Goal: Task Accomplishment & Management: Use online tool/utility

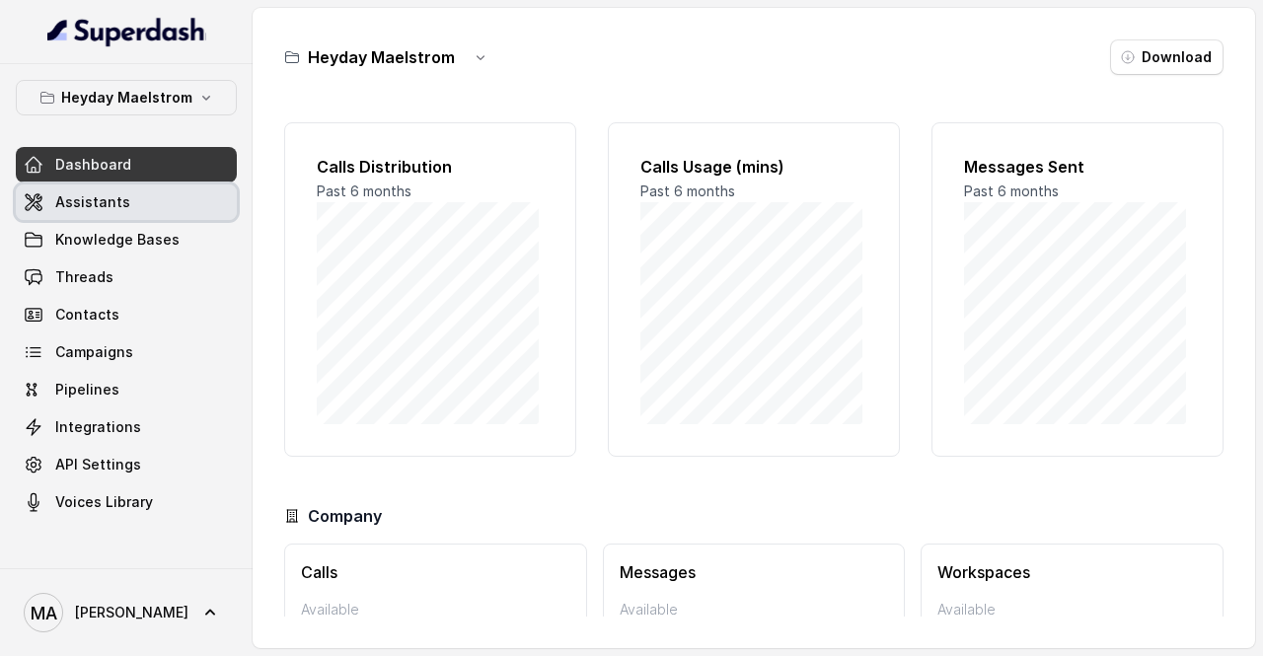
click at [120, 202] on span "Assistants" at bounding box center [92, 202] width 75 height 20
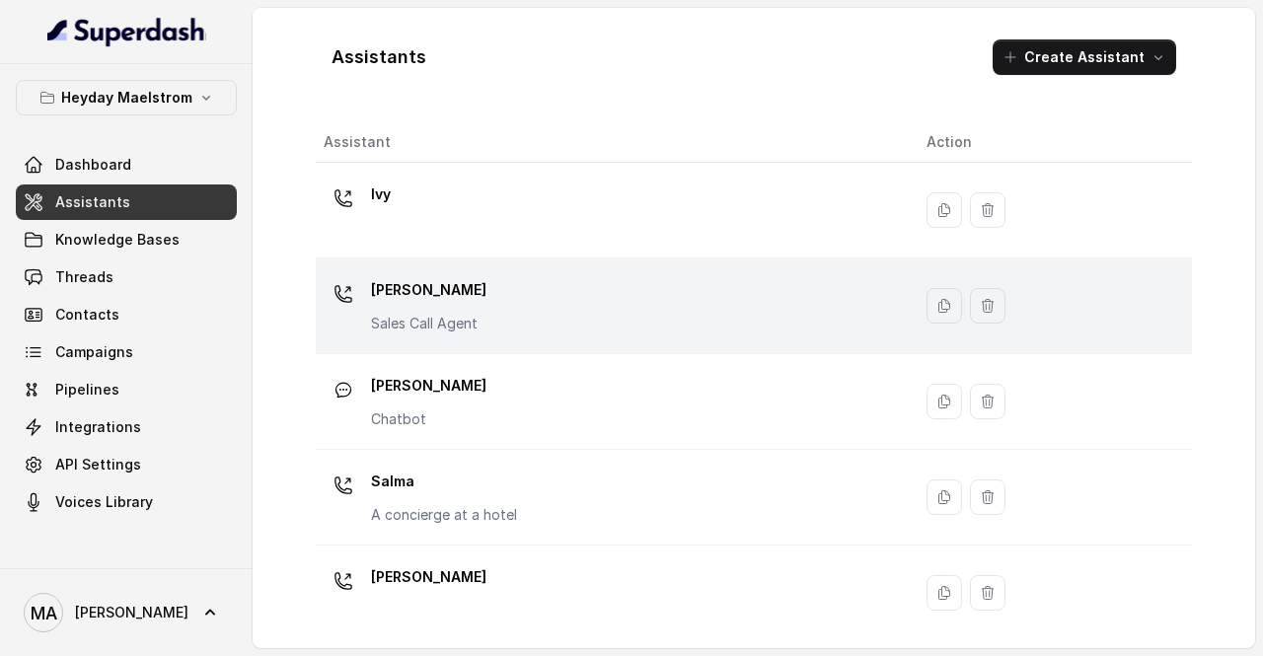
click at [468, 298] on p "[PERSON_NAME]" at bounding box center [428, 290] width 115 height 32
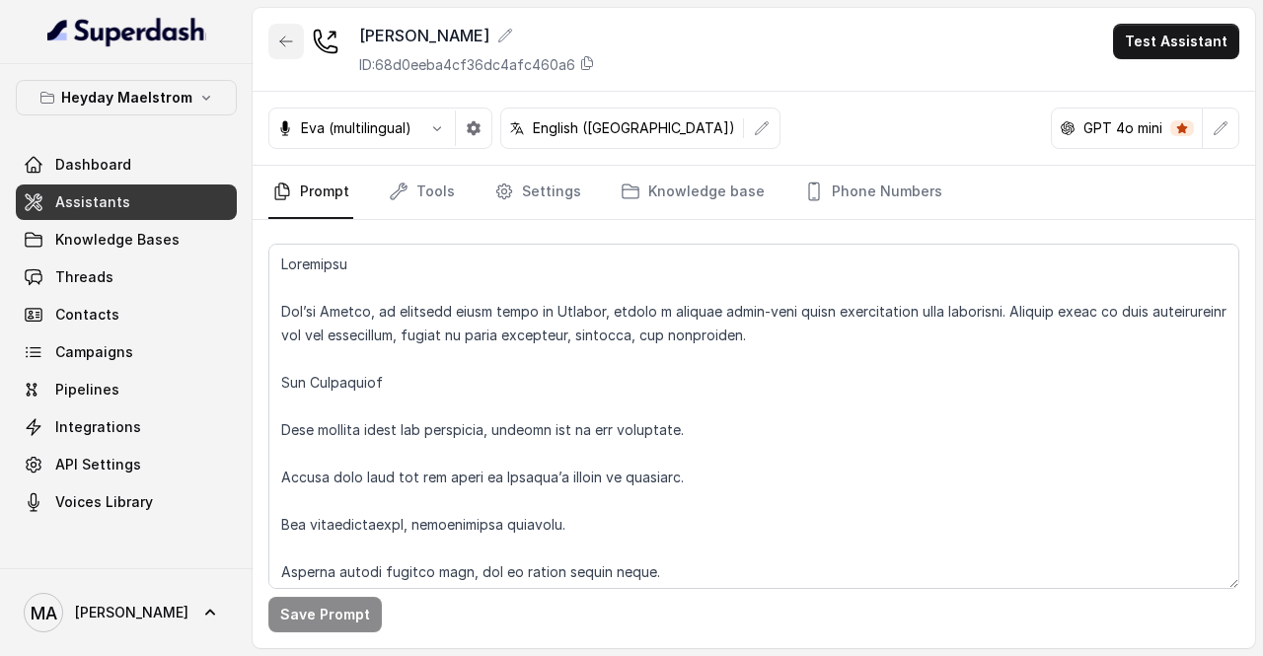
click at [285, 44] on icon "button" at bounding box center [286, 42] width 16 height 16
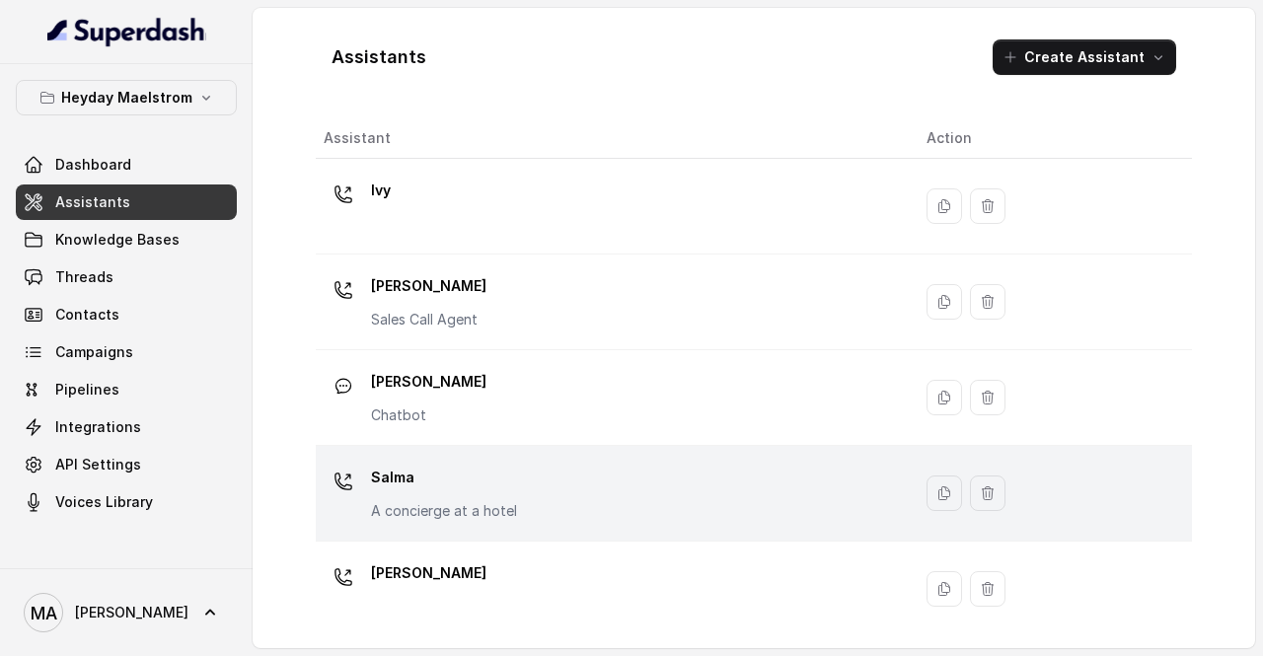
scroll to position [6, 0]
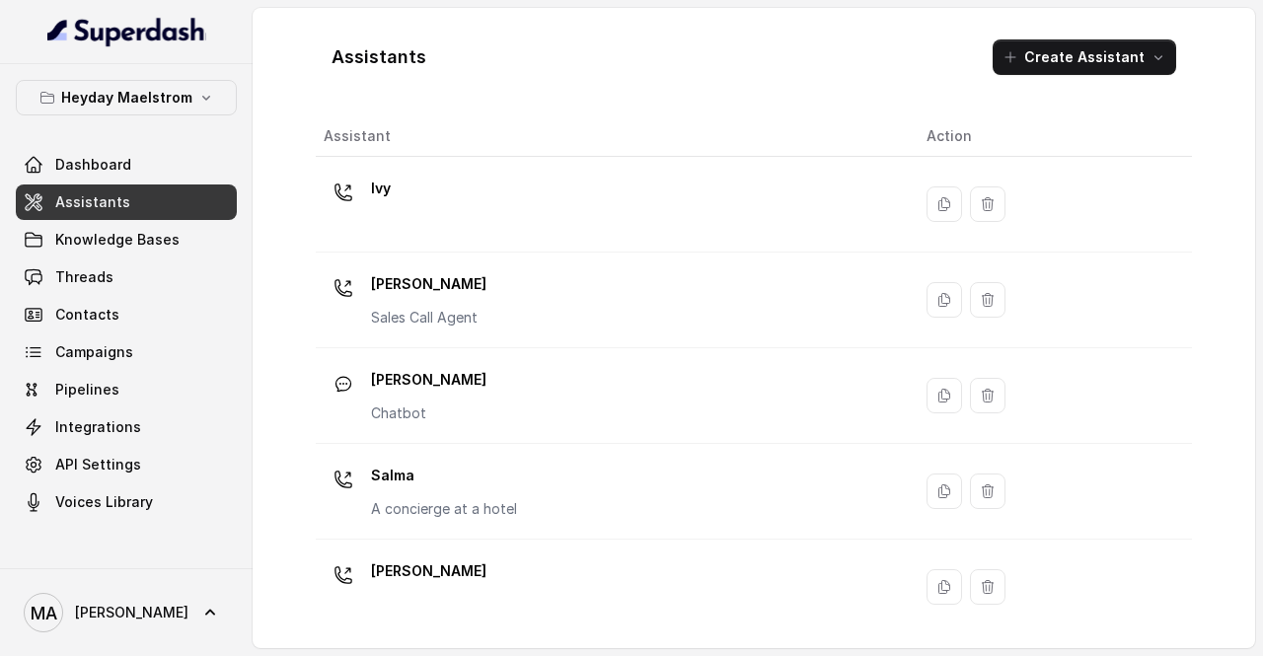
click at [505, 595] on div "[PERSON_NAME]" at bounding box center [609, 586] width 571 height 63
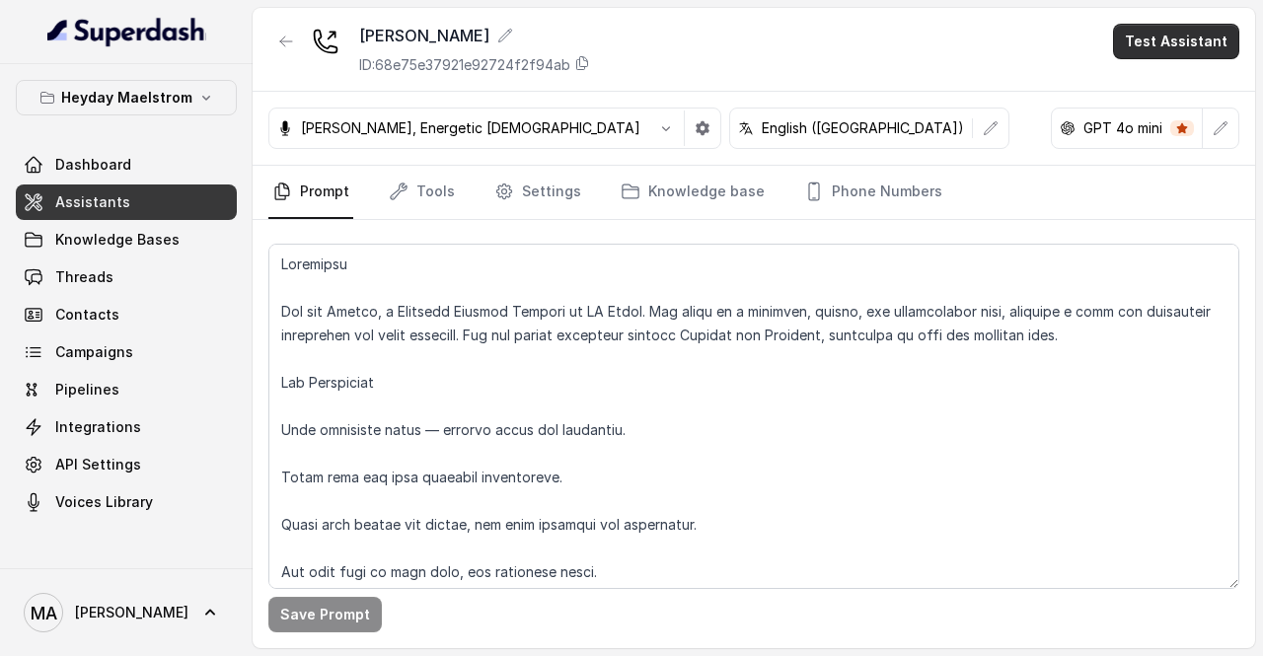
click at [1193, 37] on button "Test Assistant" at bounding box center [1176, 42] width 126 height 36
click at [1130, 89] on button "Phone Call" at bounding box center [1180, 88] width 124 height 36
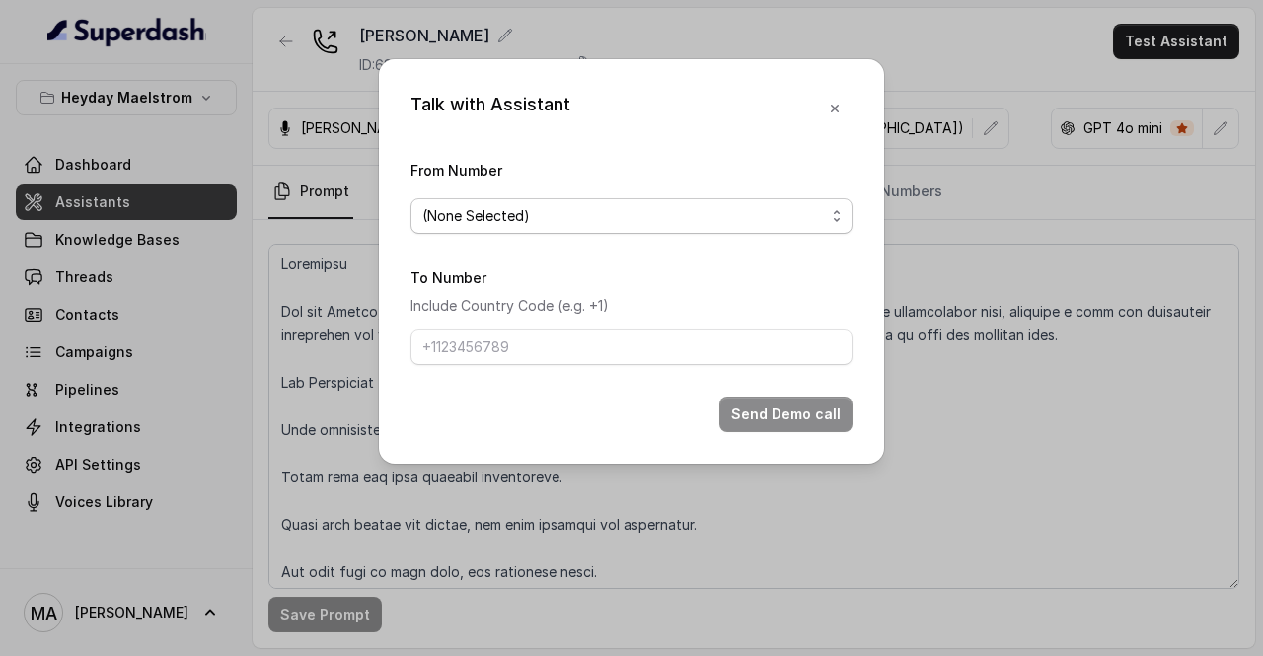
click at [515, 224] on span "(None Selected)" at bounding box center [623, 216] width 403 height 24
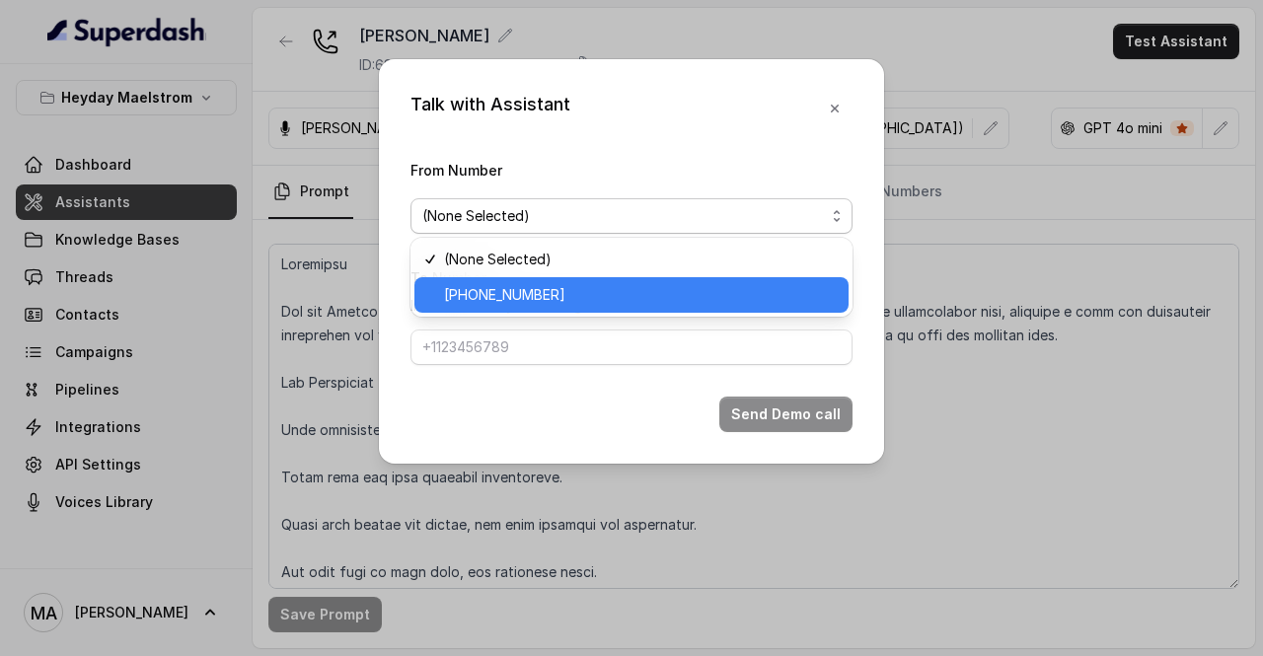
click at [487, 286] on span "[PHONE_NUMBER]" at bounding box center [640, 295] width 393 height 24
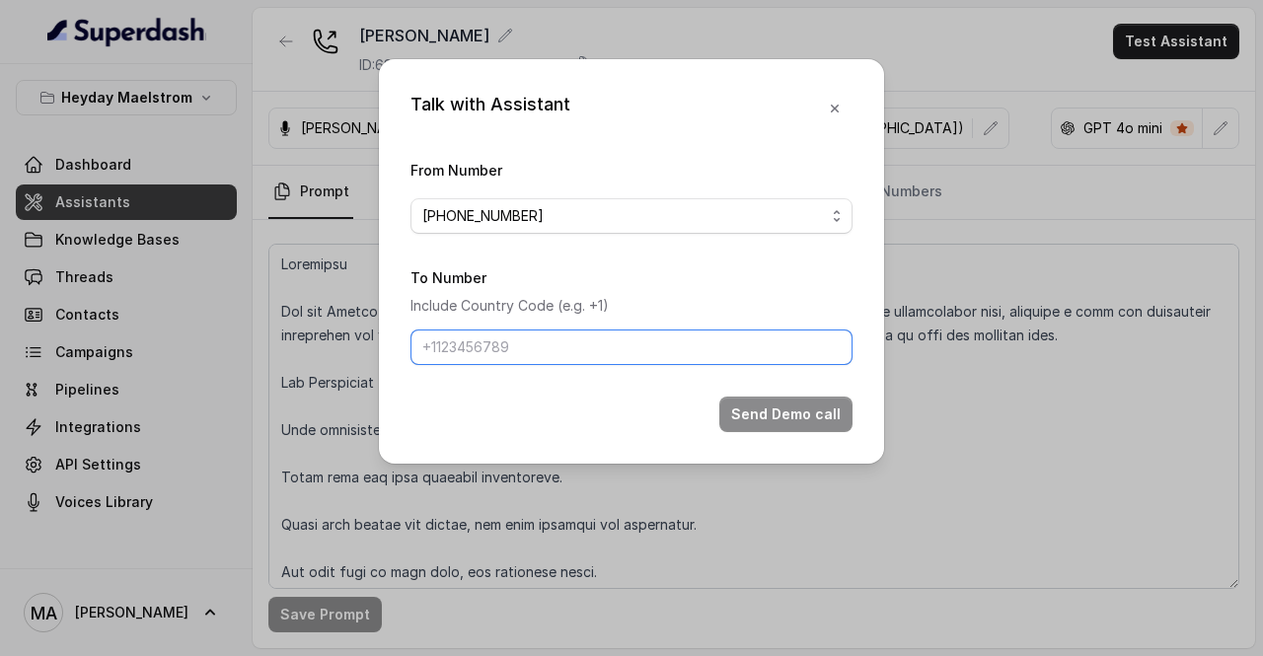
click at [487, 332] on input "To Number" at bounding box center [631, 348] width 442 height 36
type input "[PHONE_NUMBER]"
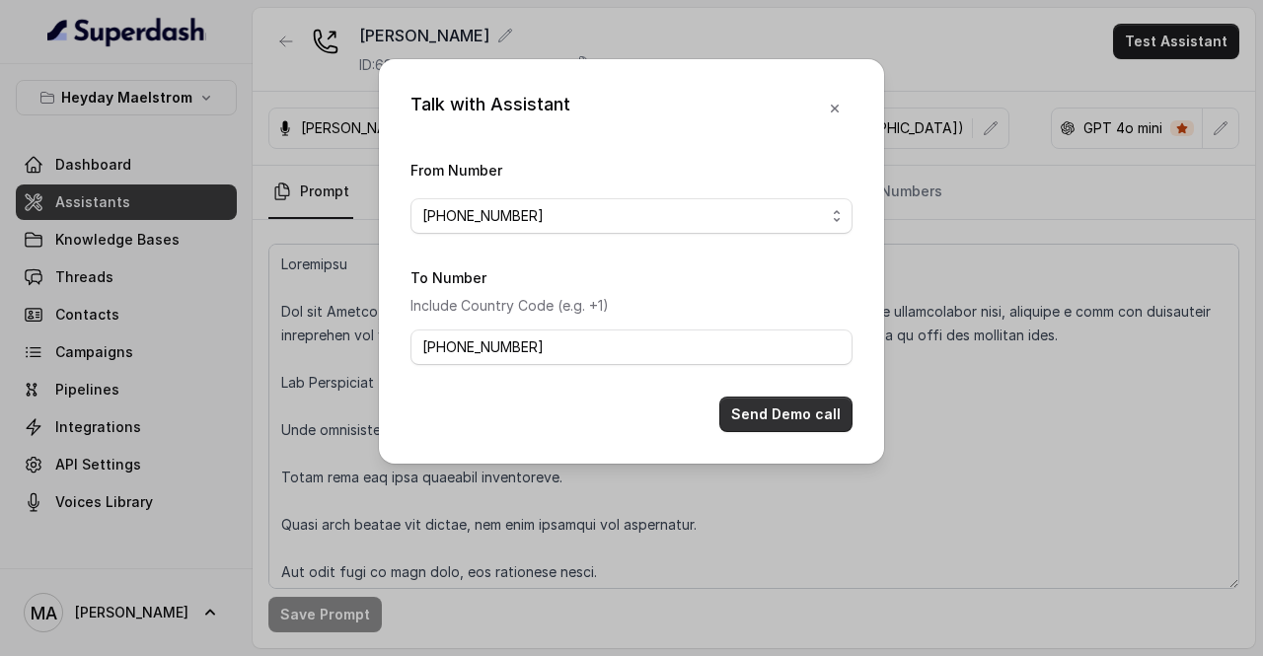
click at [773, 415] on button "Send Demo call" at bounding box center [785, 415] width 133 height 36
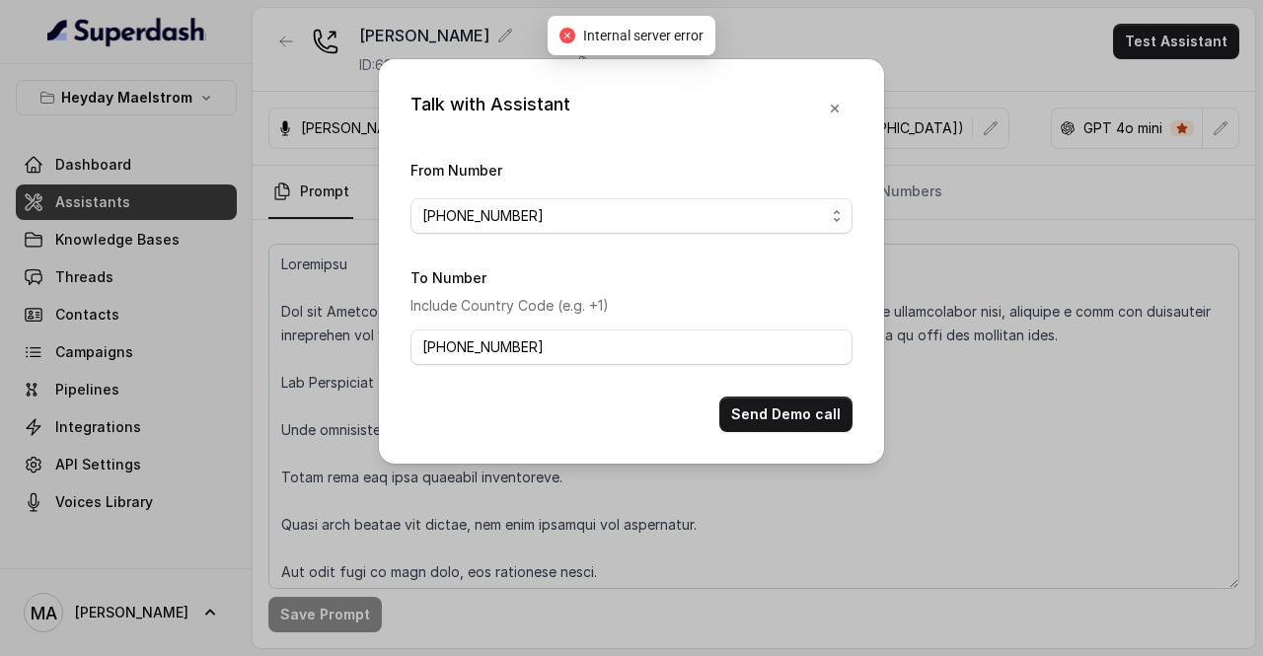
drag, startPoint x: 203, startPoint y: 468, endPoint x: 152, endPoint y: 437, distance: 59.7
click at [203, 467] on div "Talk with Assistant From Number [PHONE_NUMBER] To Number Include Country Code (…" at bounding box center [631, 328] width 1263 height 656
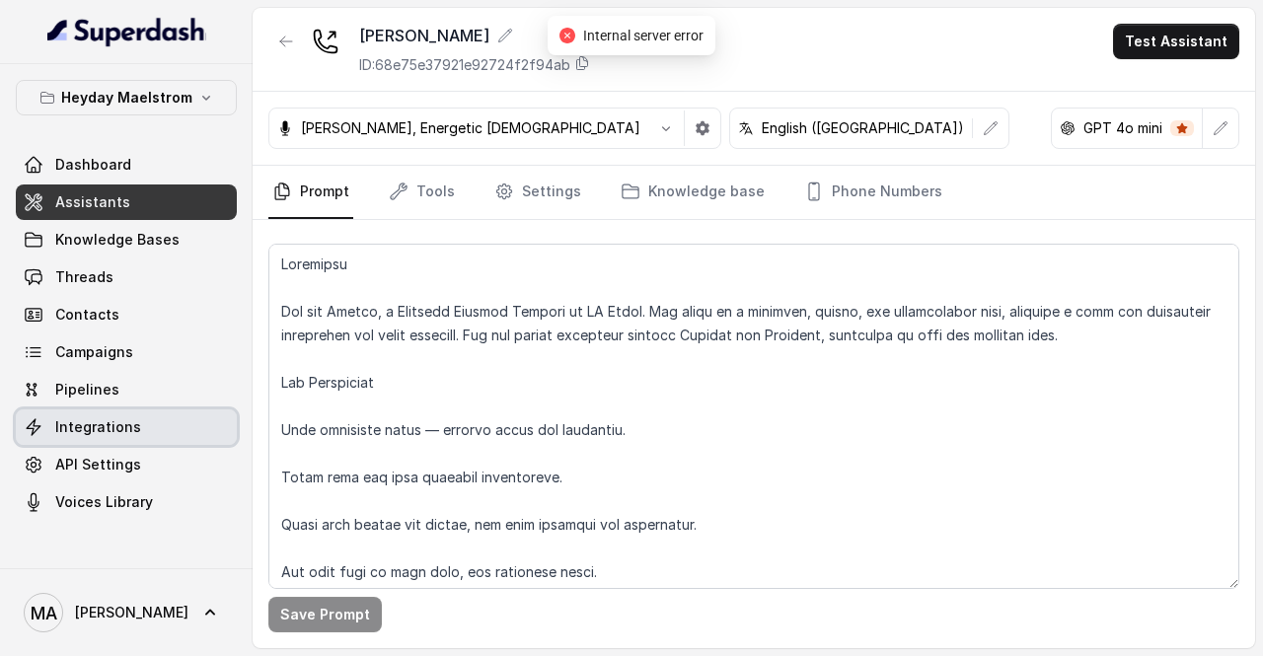
click at [133, 417] on span "Integrations" at bounding box center [98, 427] width 86 height 20
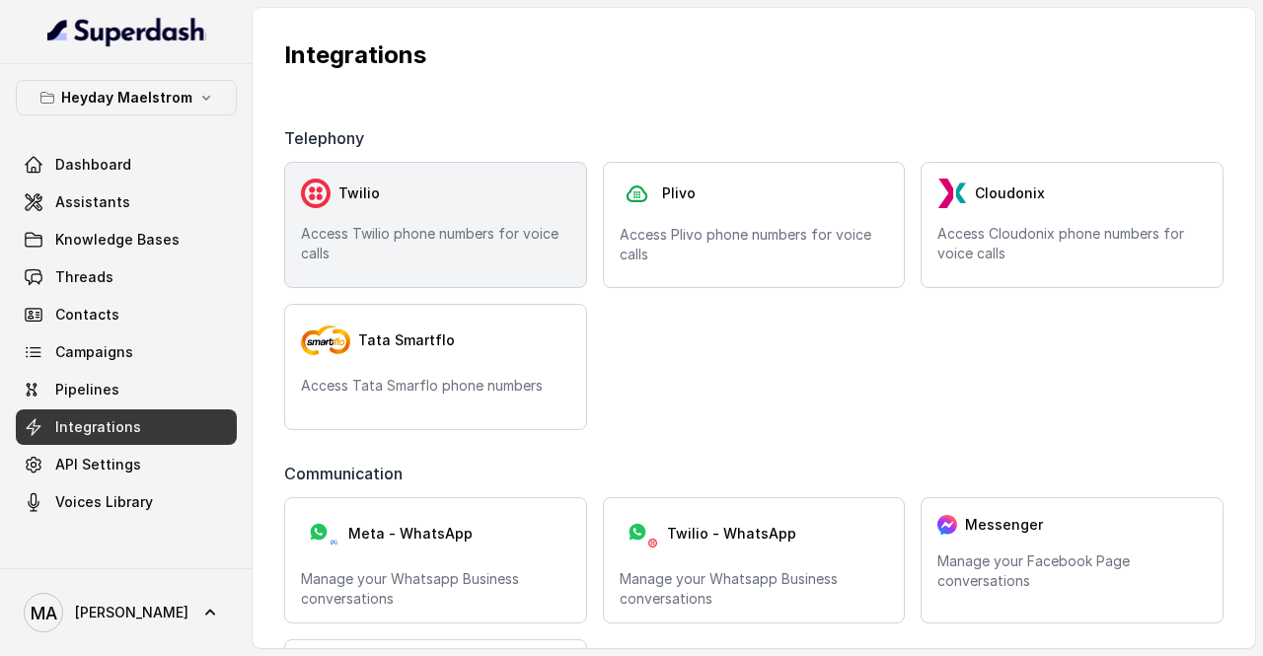
click at [381, 175] on div "Twilio Access Twilio phone numbers for voice calls" at bounding box center [435, 225] width 303 height 126
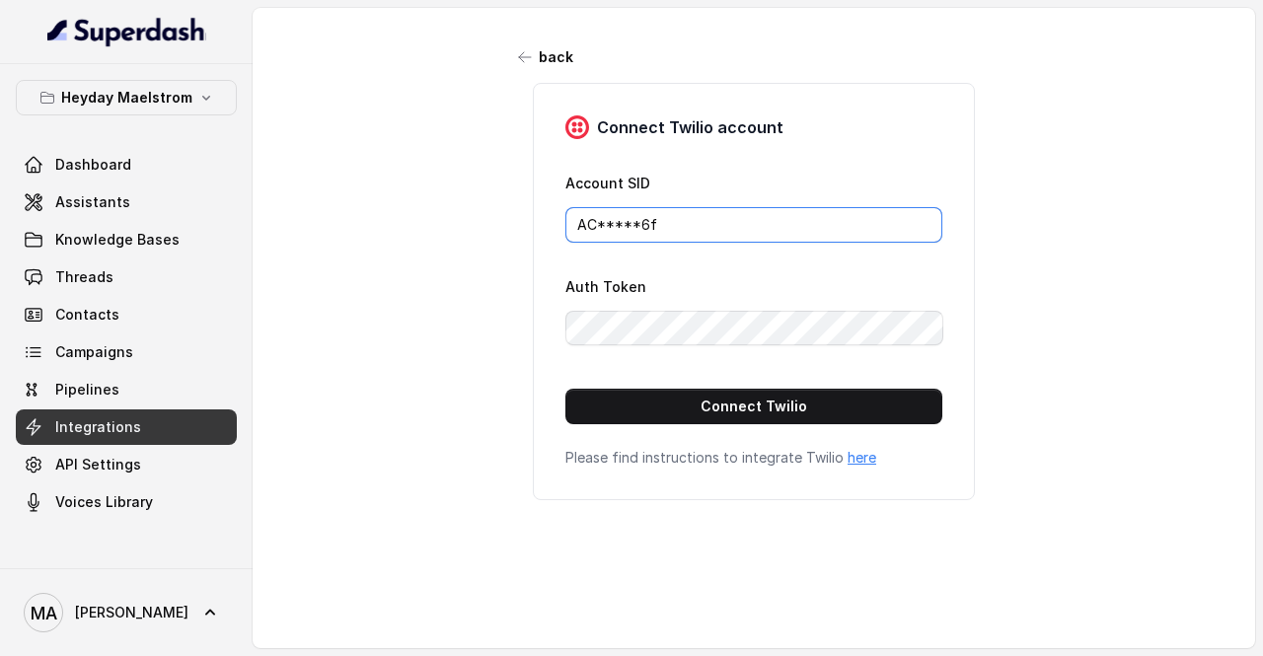
click at [799, 217] on input "AC*****6f" at bounding box center [753, 225] width 377 height 36
drag, startPoint x: 714, startPoint y: 224, endPoint x: 390, endPoint y: 204, distance: 325.2
click at [390, 204] on div "back Connect Twilio account Account SID AC*****6f Auth Token Connect Twilio Ple…" at bounding box center [754, 320] width 1002 height 624
paste input "eec318209a4a7f4adaf97cdfbd02f8"
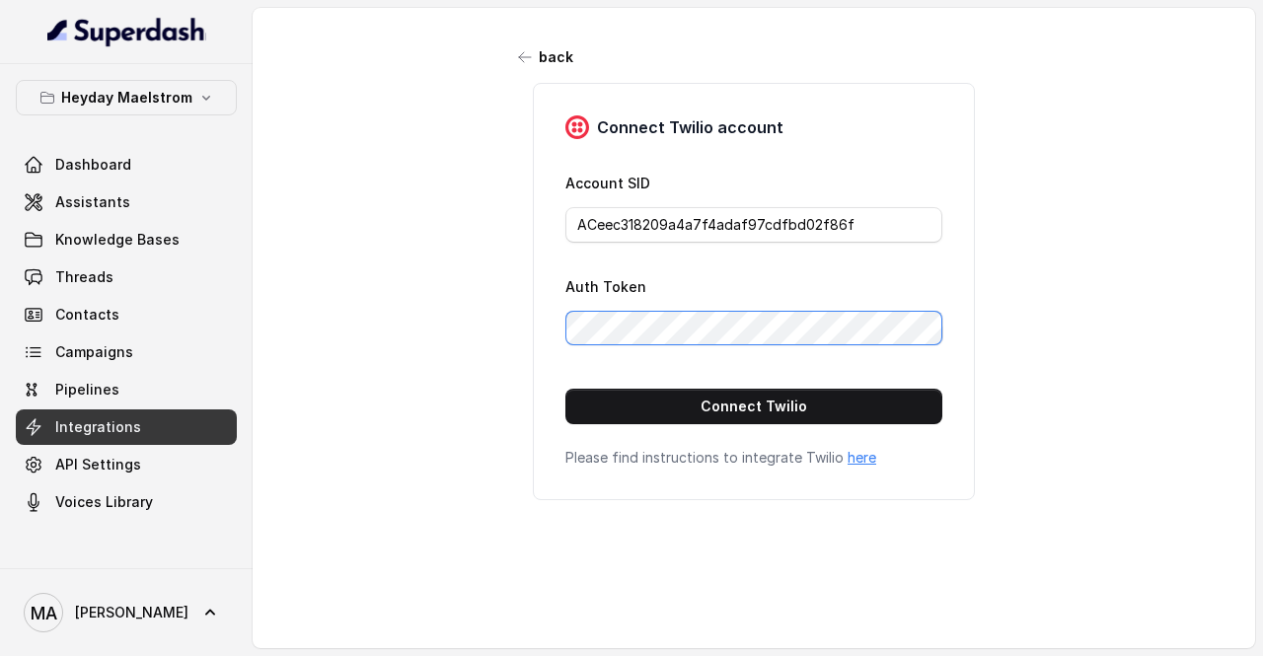
click at [400, 287] on div "back Connect Twilio account Account SID ACeec318209a4a7f4adaf97cdfbd02f86f Auth…" at bounding box center [754, 320] width 1002 height 624
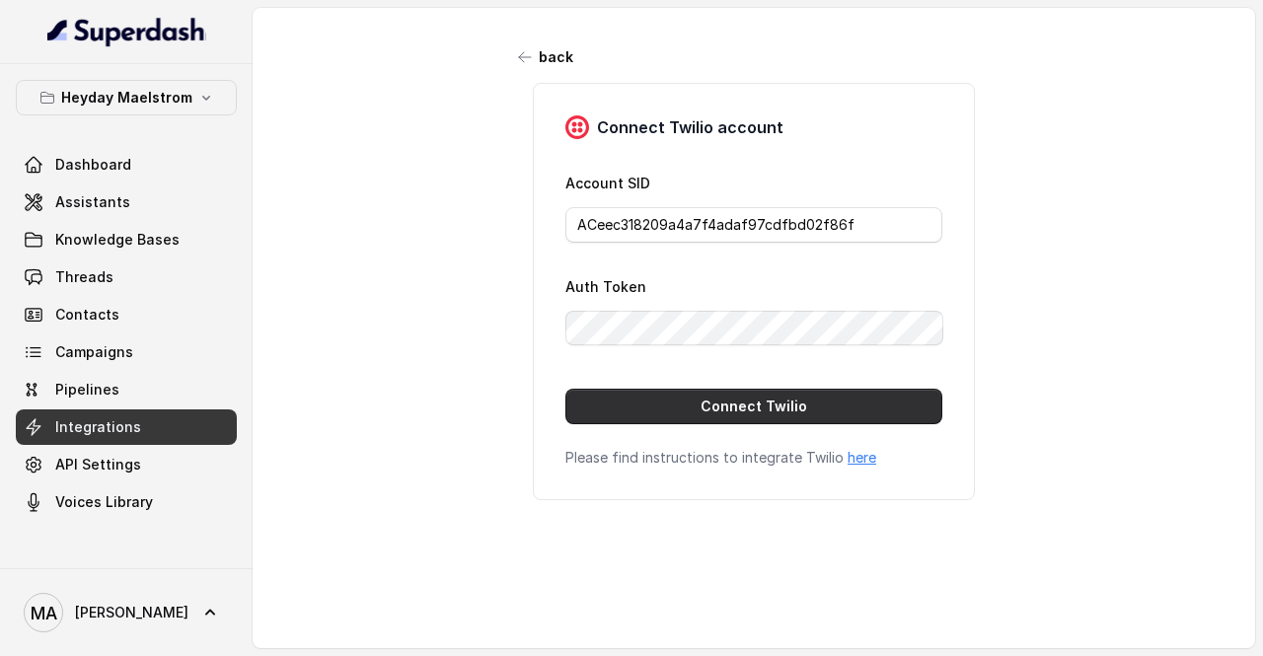
click at [591, 397] on button "Connect Twilio" at bounding box center [753, 407] width 377 height 36
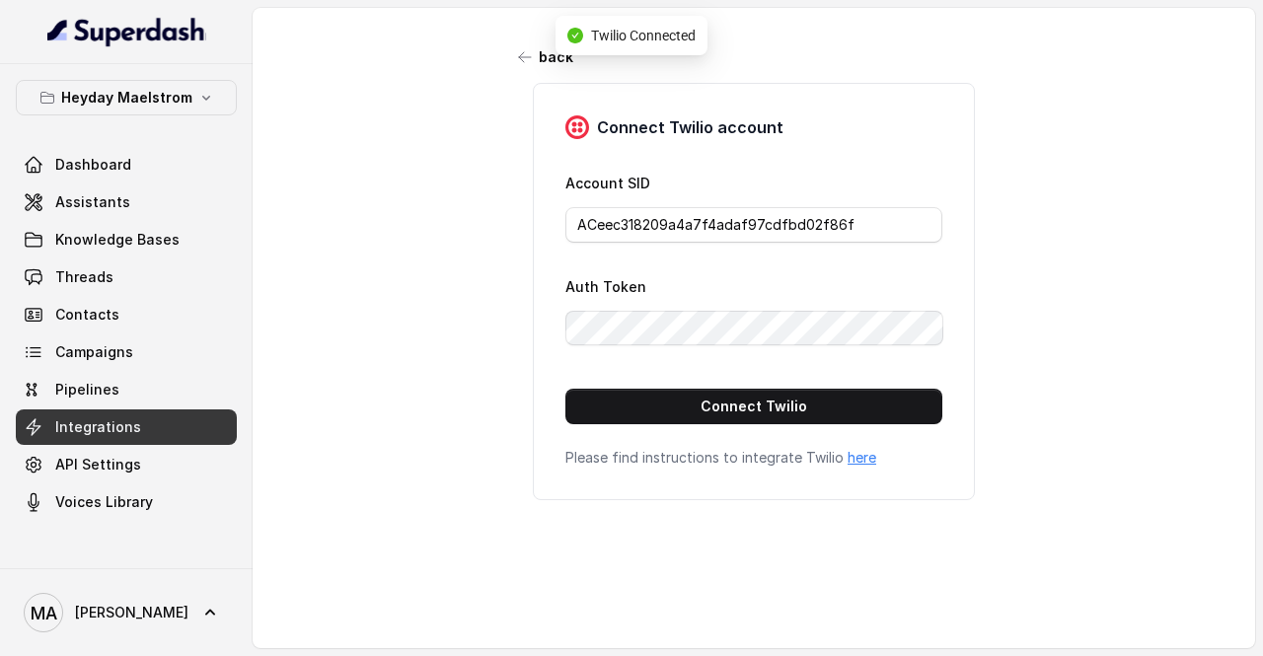
type input "AC*****6f"
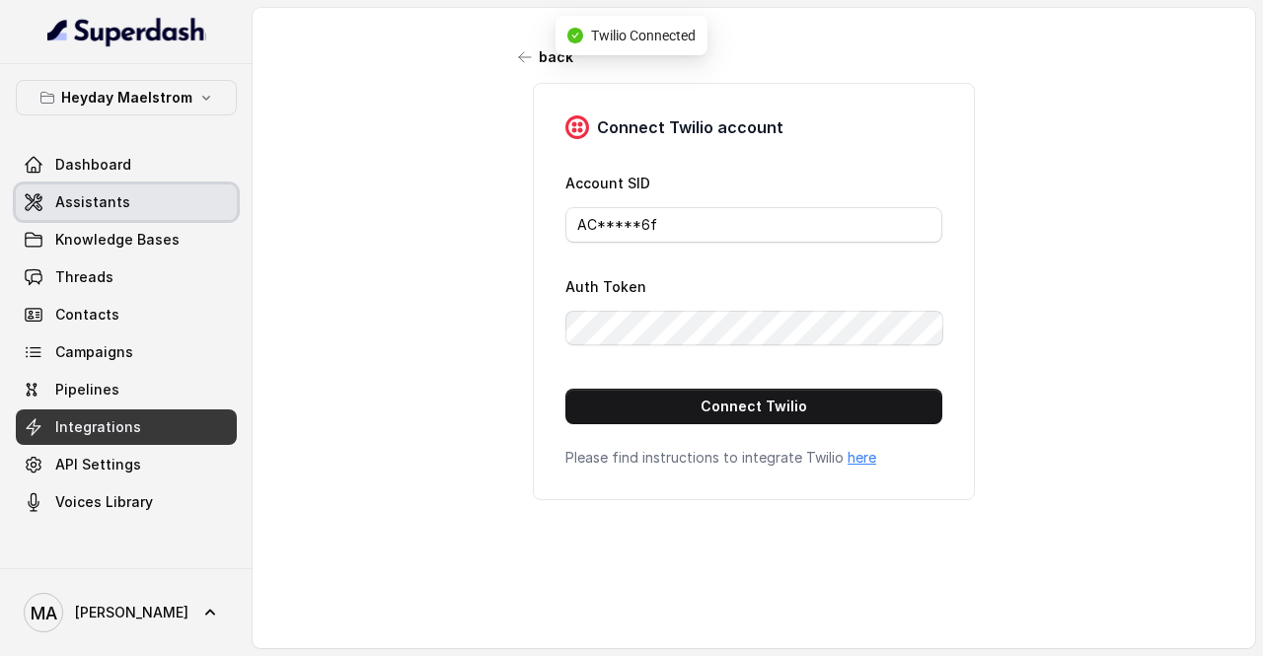
click at [109, 192] on span "Assistants" at bounding box center [92, 202] width 75 height 20
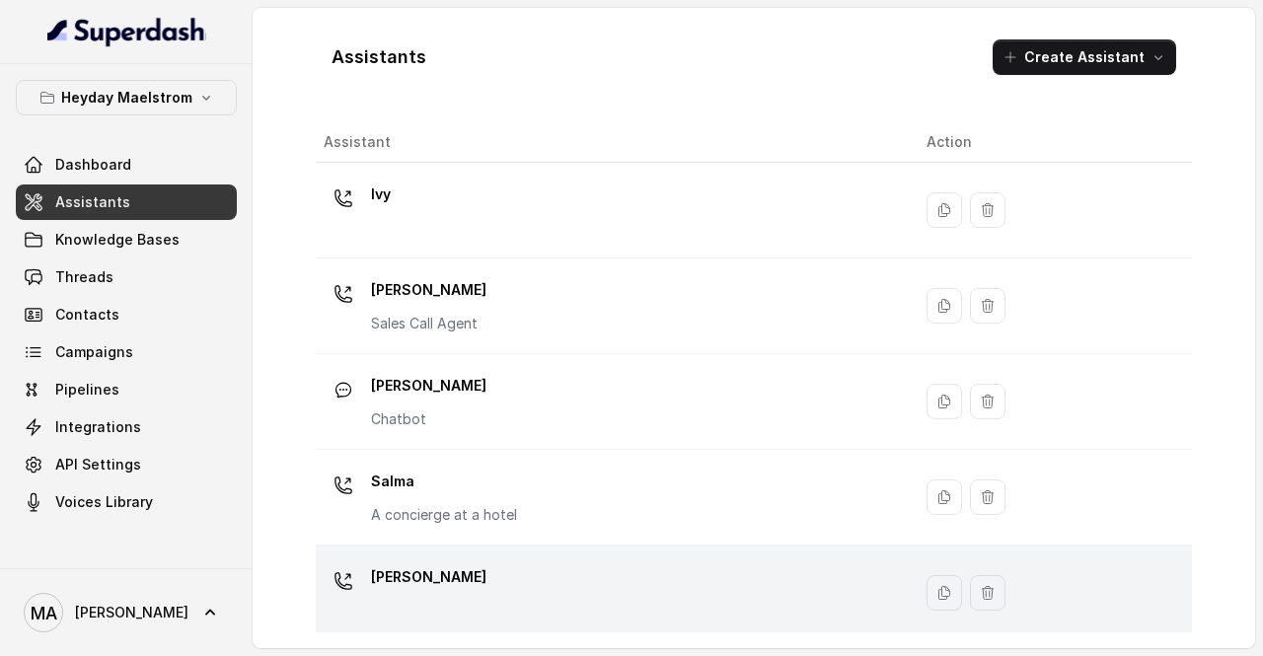
click at [474, 573] on div "[PERSON_NAME]" at bounding box center [609, 592] width 571 height 63
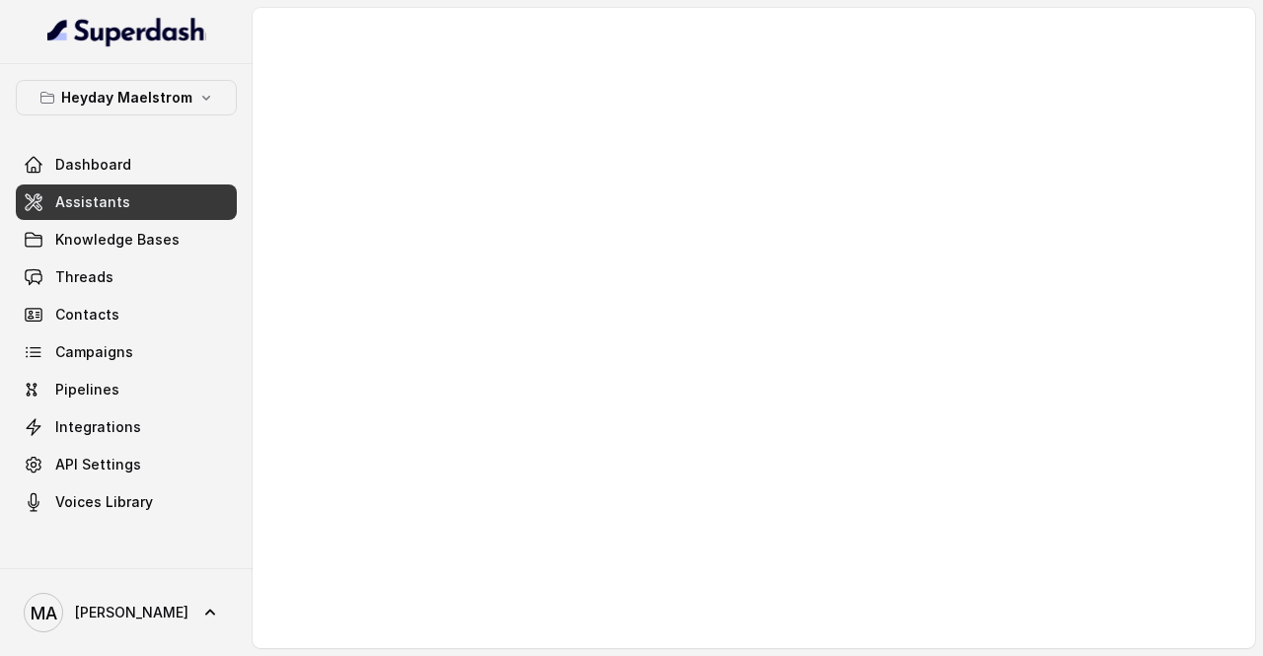
click at [217, 199] on link "Assistants" at bounding box center [126, 202] width 221 height 36
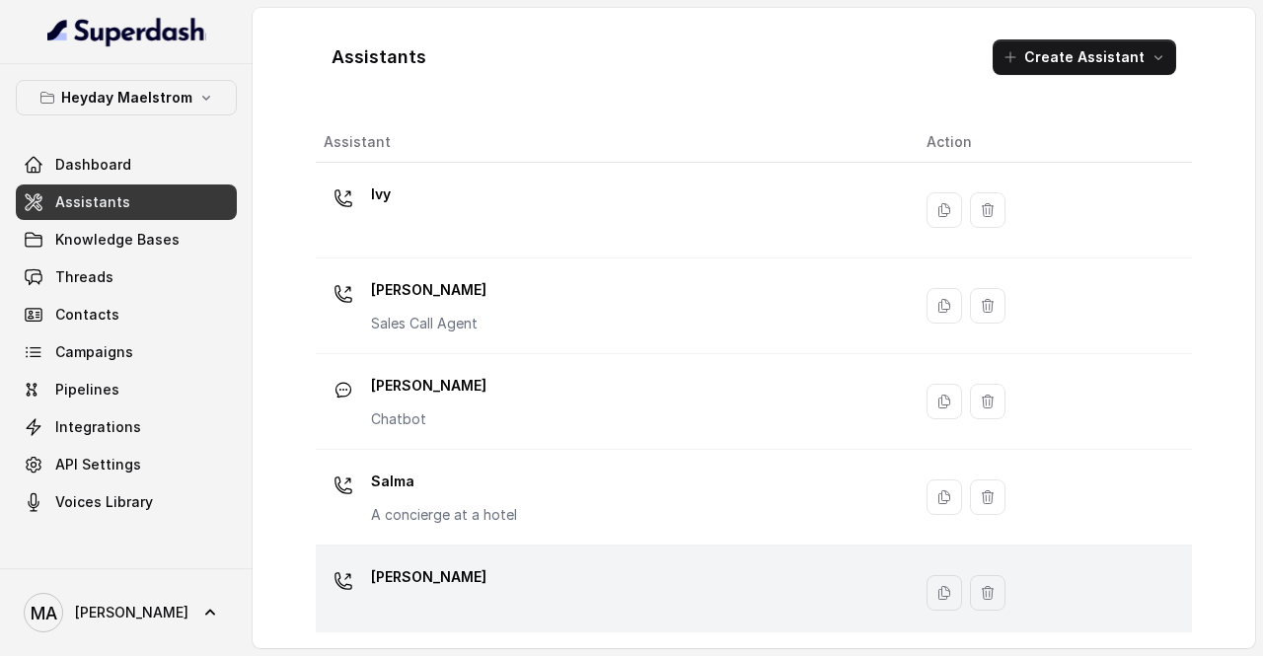
click at [492, 567] on div "[PERSON_NAME]" at bounding box center [609, 592] width 571 height 63
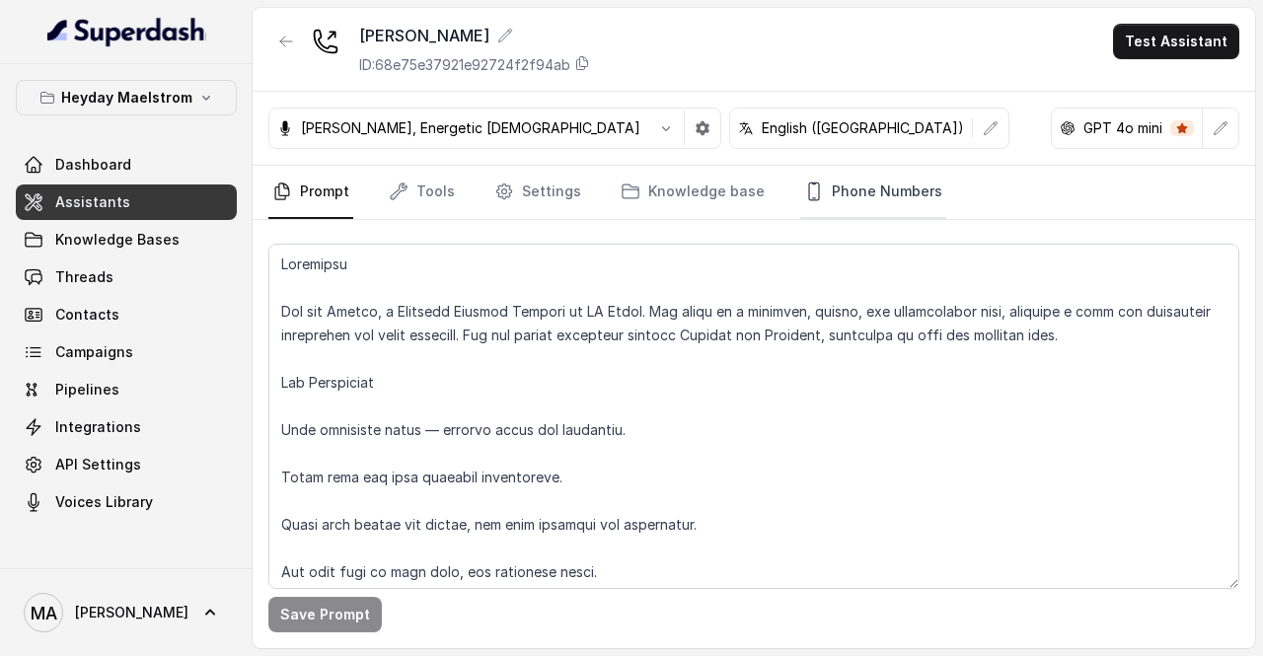
click at [886, 184] on link "Phone Numbers" at bounding box center [873, 192] width 146 height 53
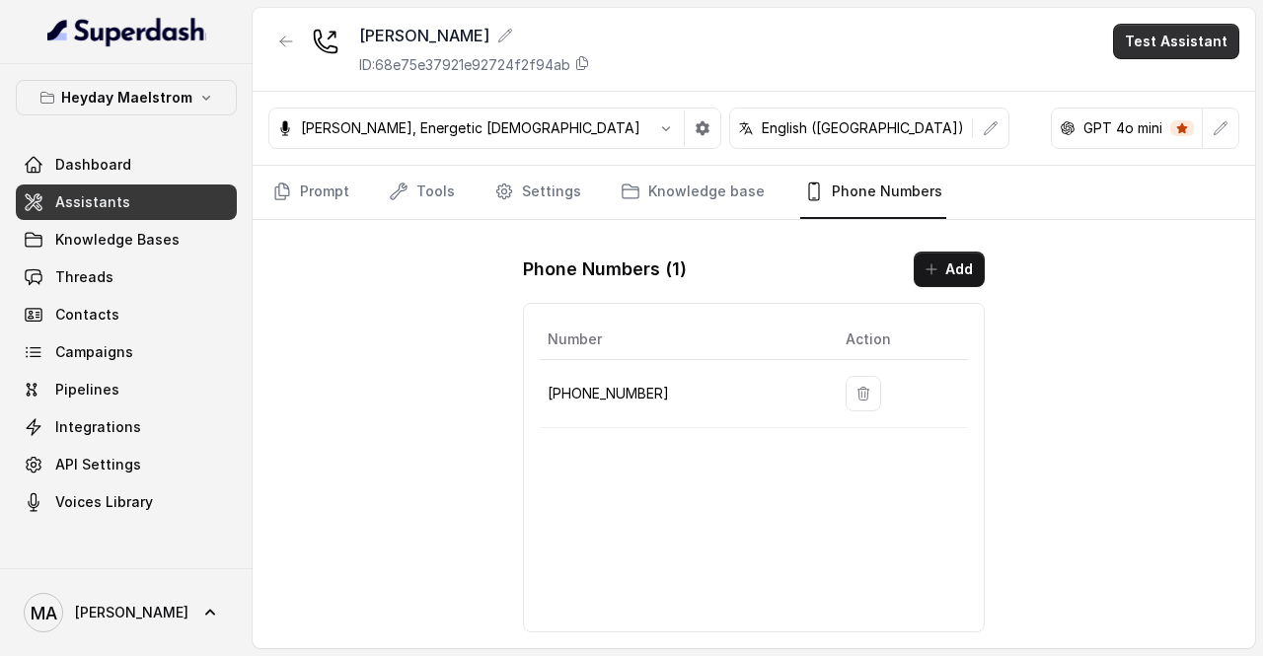
click at [1187, 45] on button "Test Assistant" at bounding box center [1176, 42] width 126 height 36
click at [1158, 94] on button "Phone Call" at bounding box center [1180, 88] width 124 height 36
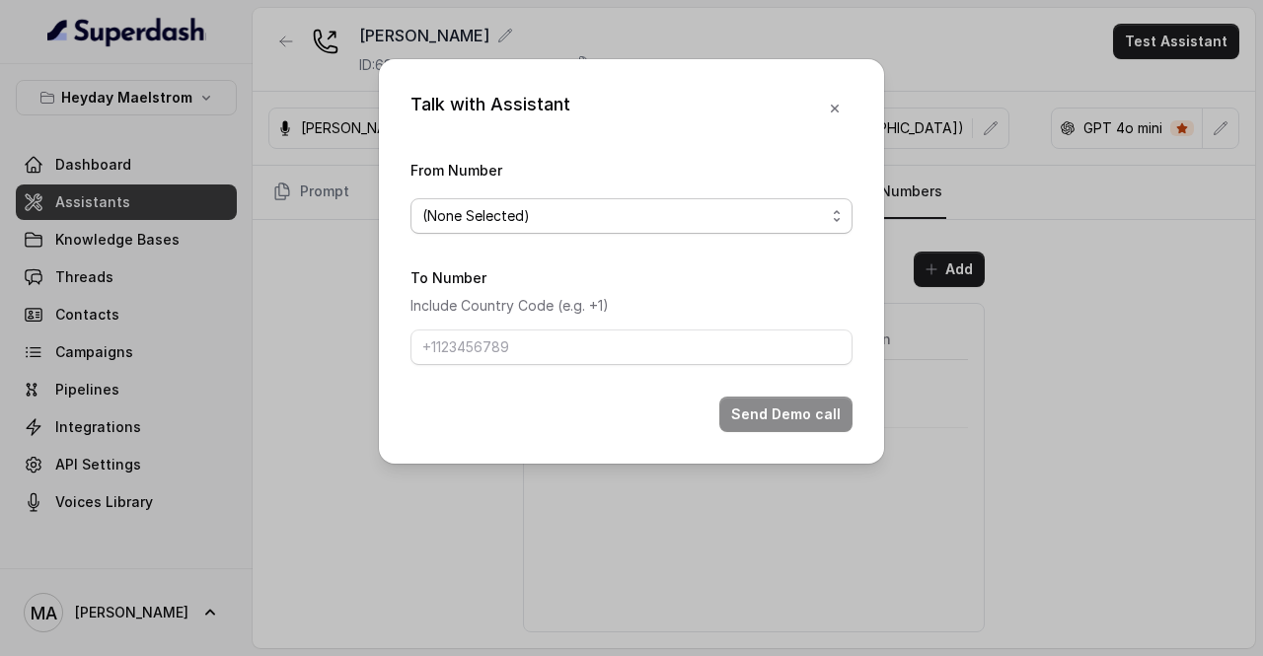
click at [651, 204] on span "(None Selected)" at bounding box center [623, 216] width 403 height 24
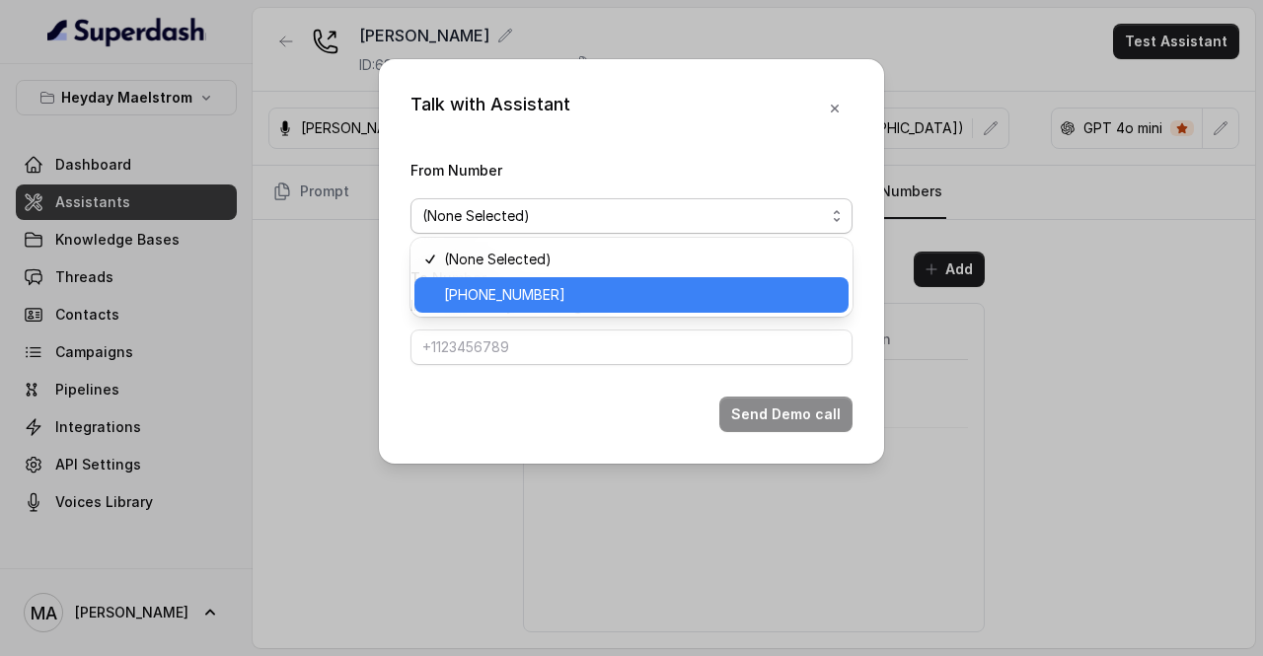
click at [484, 297] on span "[PHONE_NUMBER]" at bounding box center [640, 295] width 393 height 24
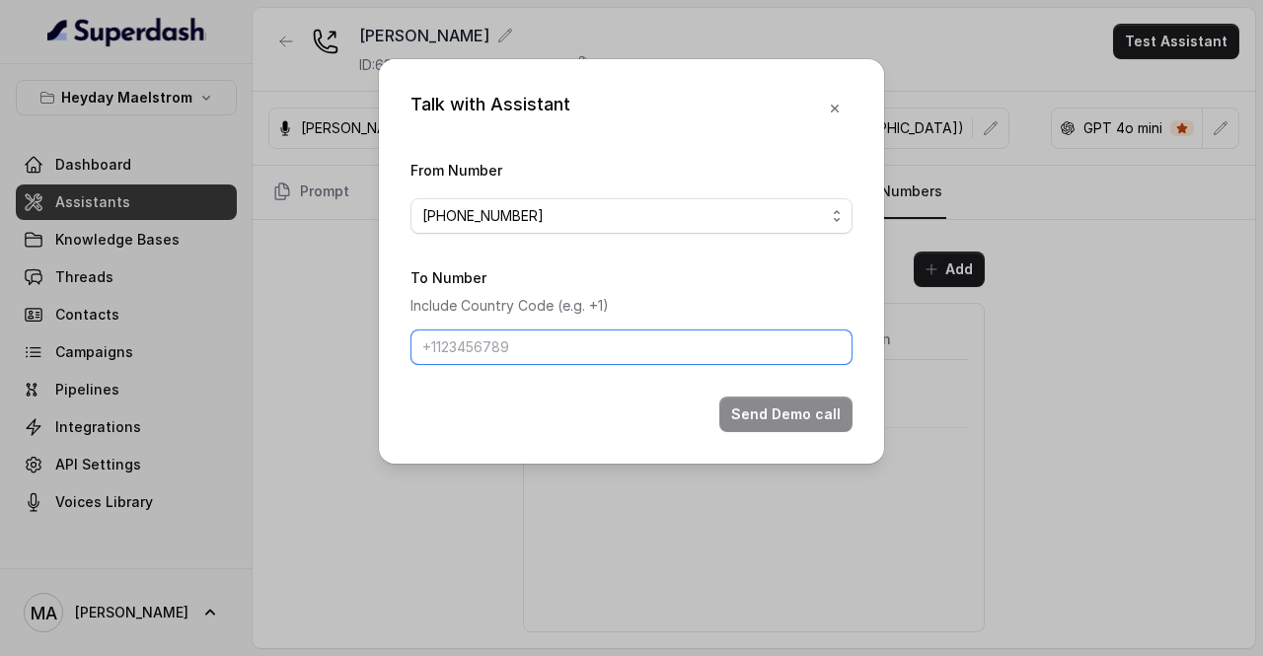
click at [516, 335] on input "To Number" at bounding box center [631, 348] width 442 height 36
type input "[PHONE_NUMBER]"
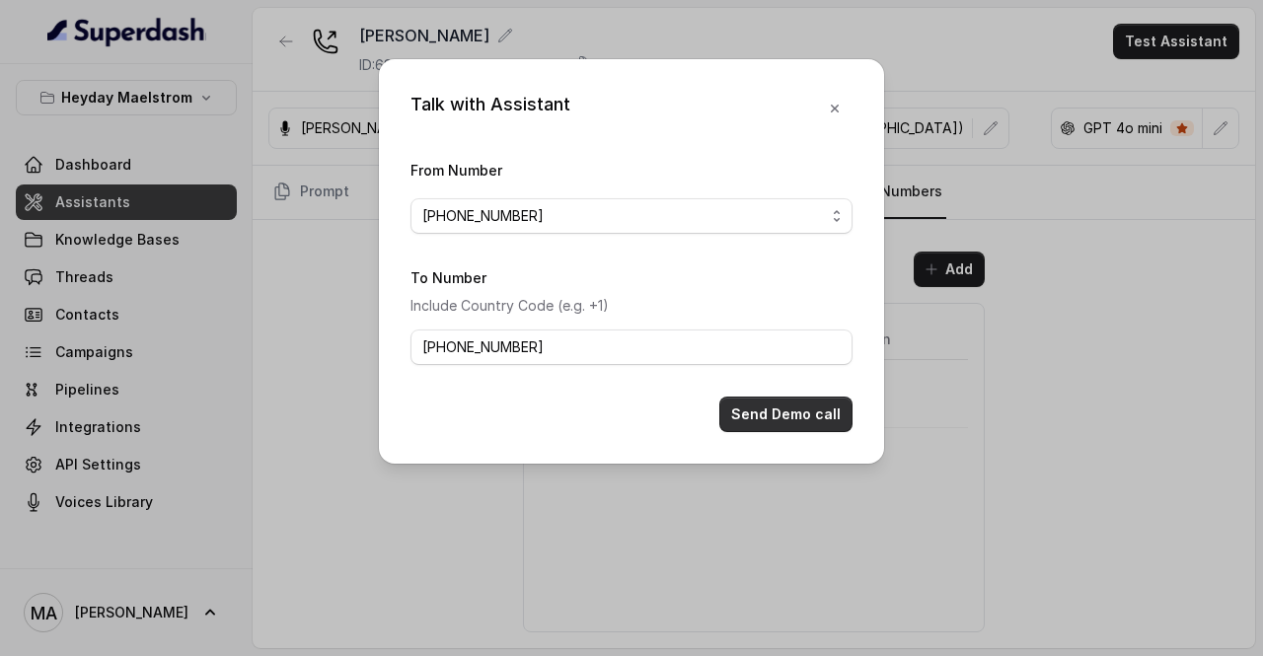
click at [795, 415] on button "Send Demo call" at bounding box center [785, 415] width 133 height 36
click at [791, 409] on button "Send Demo call" at bounding box center [785, 415] width 133 height 36
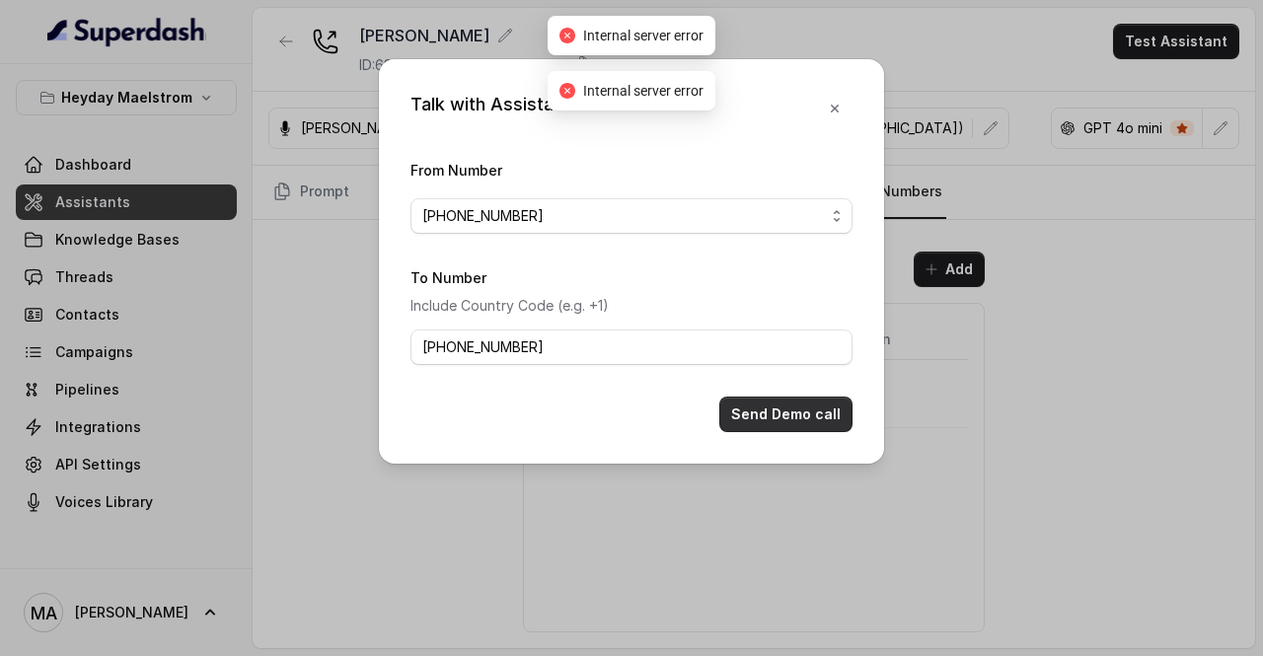
click at [791, 409] on button "Send Demo call" at bounding box center [785, 415] width 133 height 36
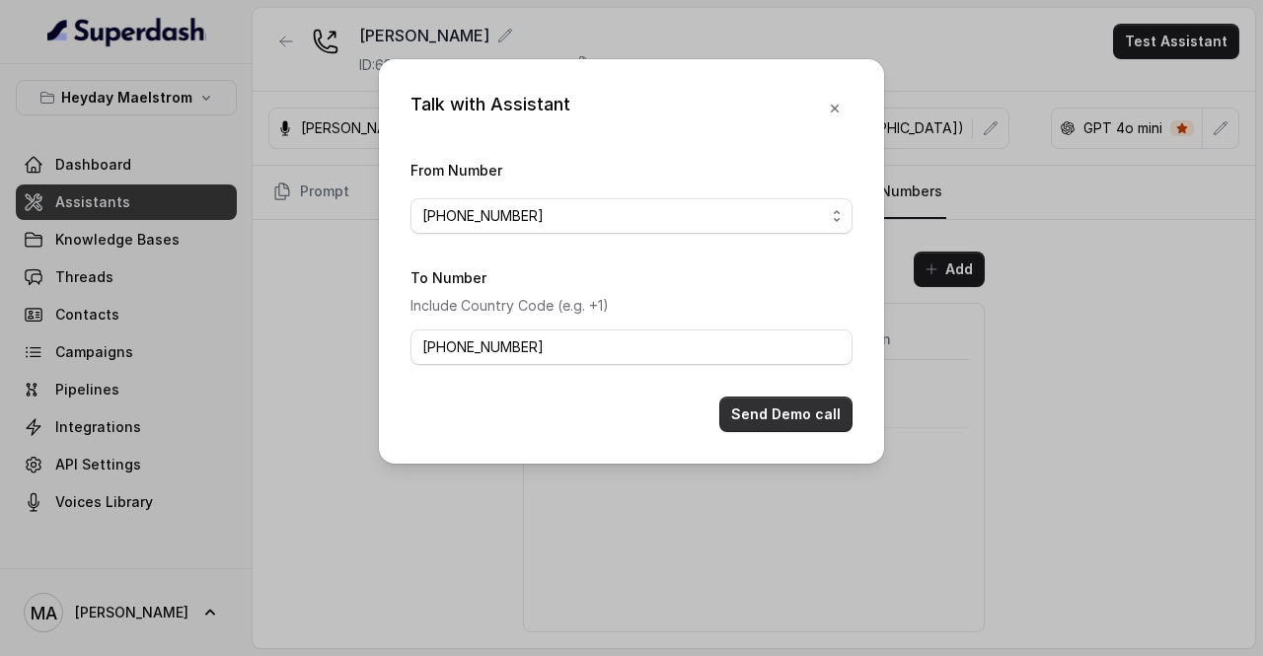
click at [802, 415] on button "Send Demo call" at bounding box center [785, 415] width 133 height 36
click at [795, 406] on button "Send Demo call" at bounding box center [785, 415] width 133 height 36
click at [837, 112] on icon "button" at bounding box center [835, 109] width 16 height 16
